Goal: Navigation & Orientation: Find specific page/section

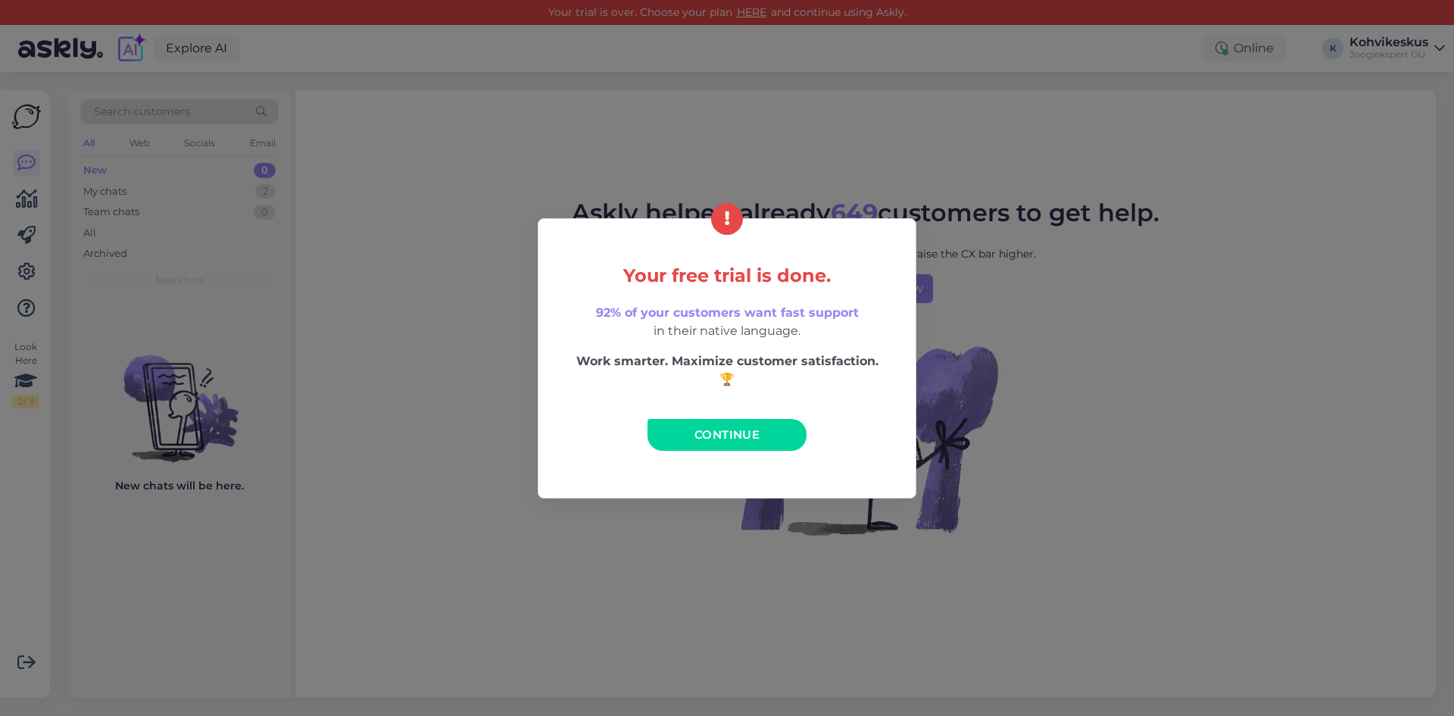
click at [691, 440] on link "Continue" at bounding box center [727, 435] width 159 height 32
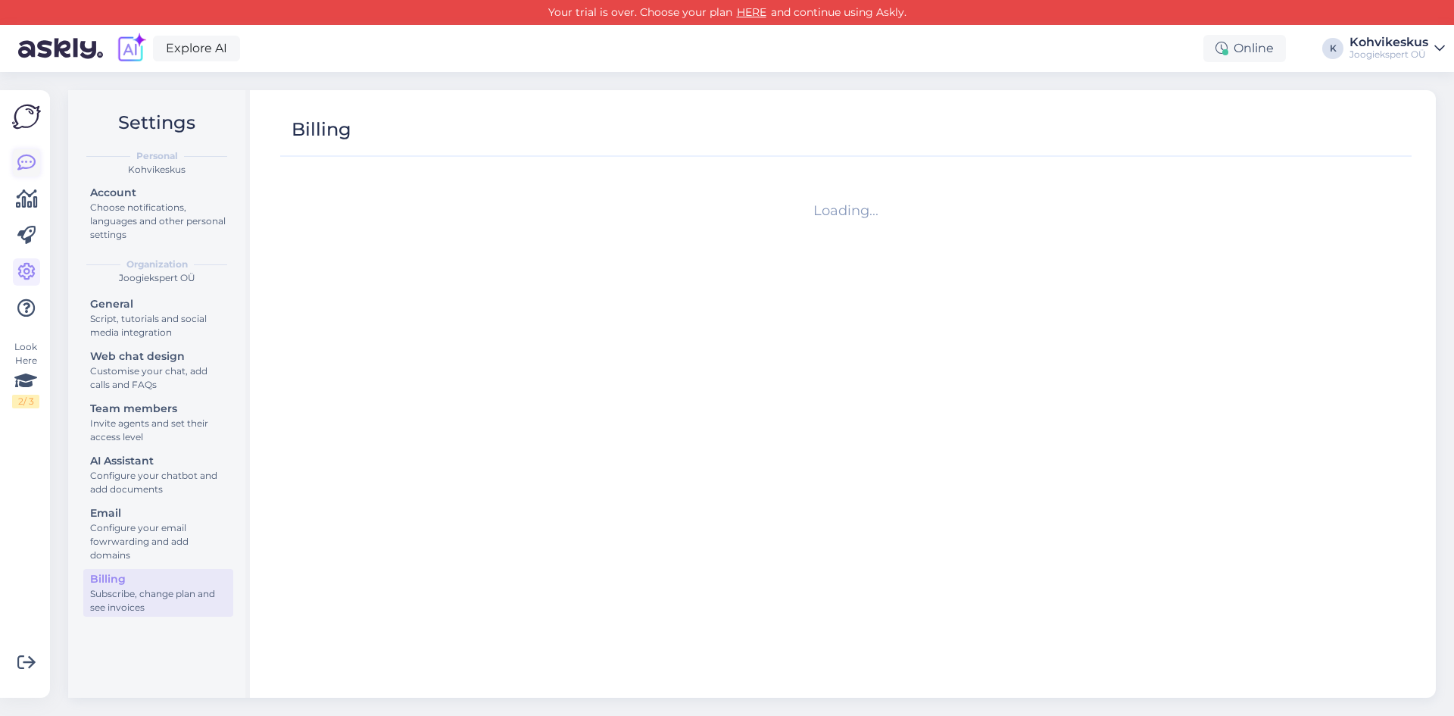
click at [28, 161] on icon at bounding box center [26, 163] width 18 height 18
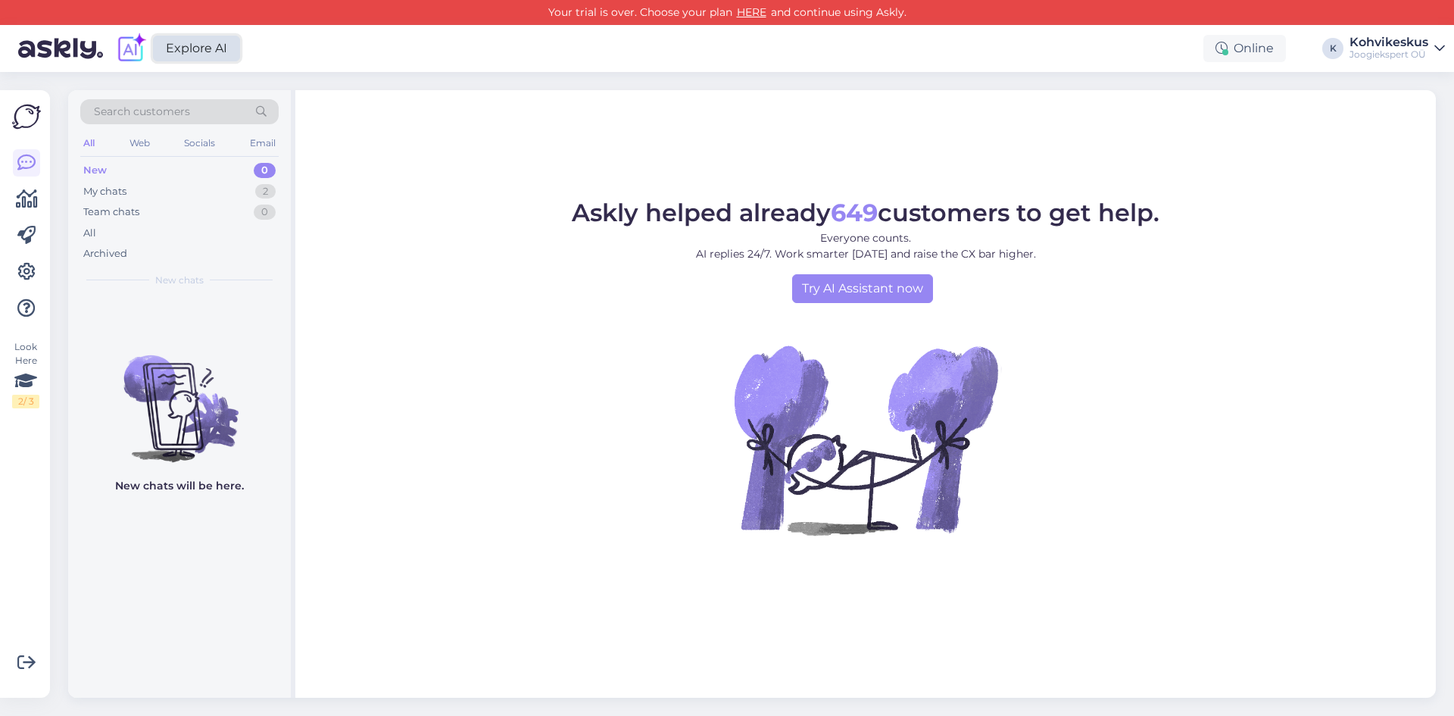
click at [220, 52] on link "Explore AI" at bounding box center [196, 49] width 87 height 26
